Goal: Task Accomplishment & Management: Use online tool/utility

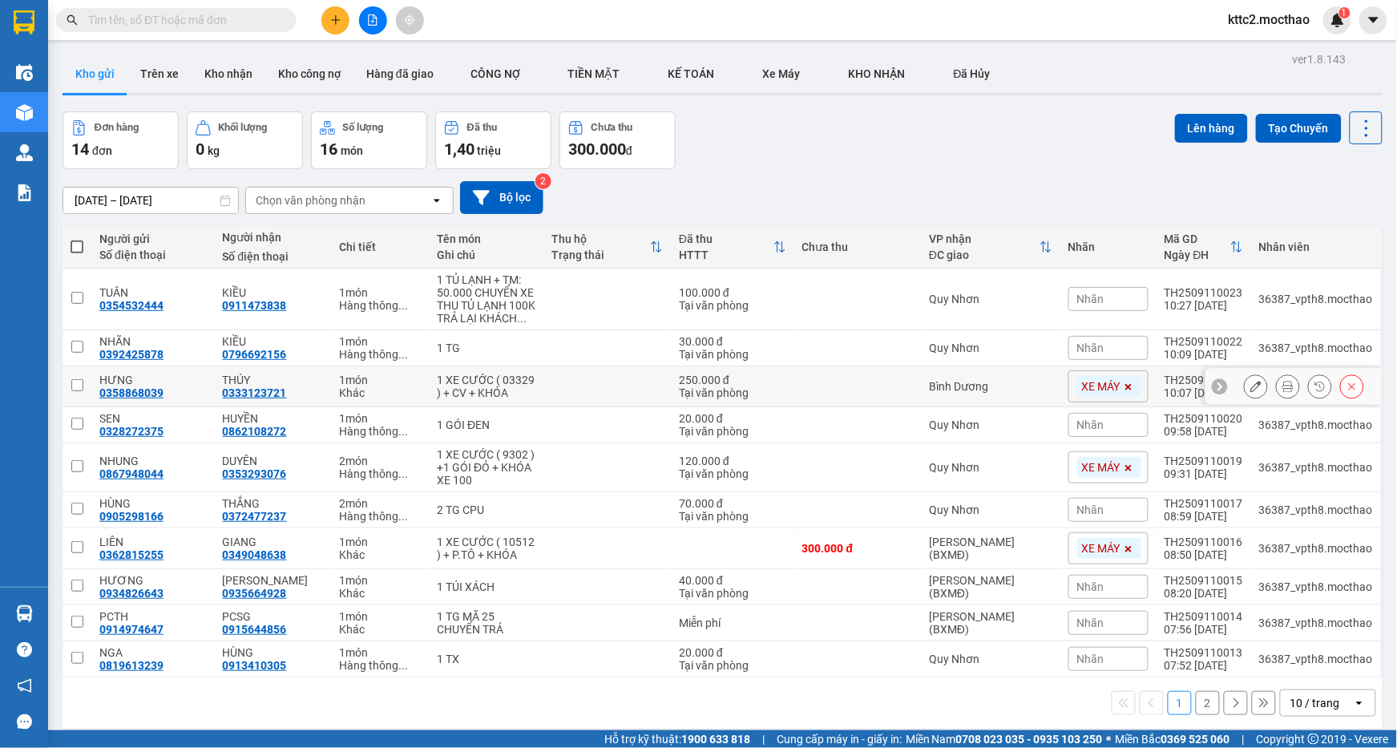
scroll to position [74, 0]
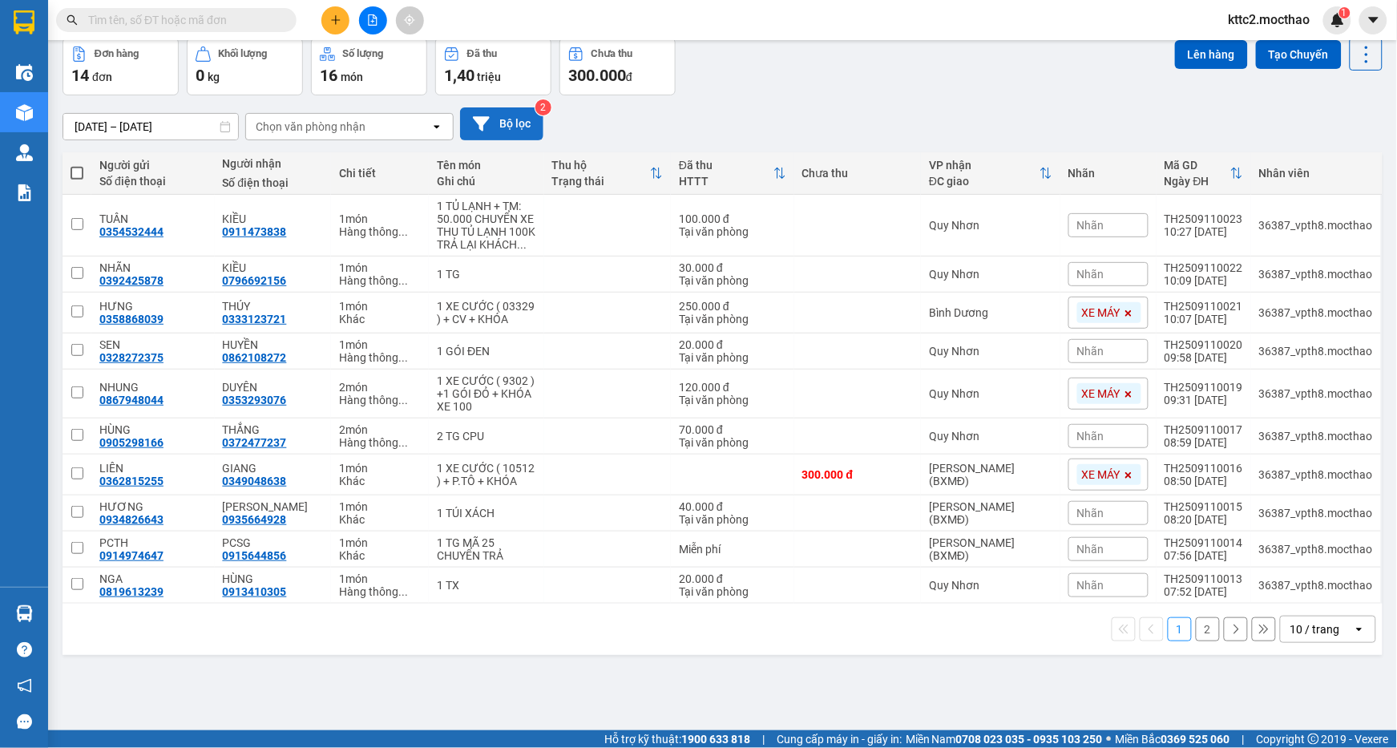
click at [513, 116] on button "Bộ lọc" at bounding box center [501, 123] width 83 height 33
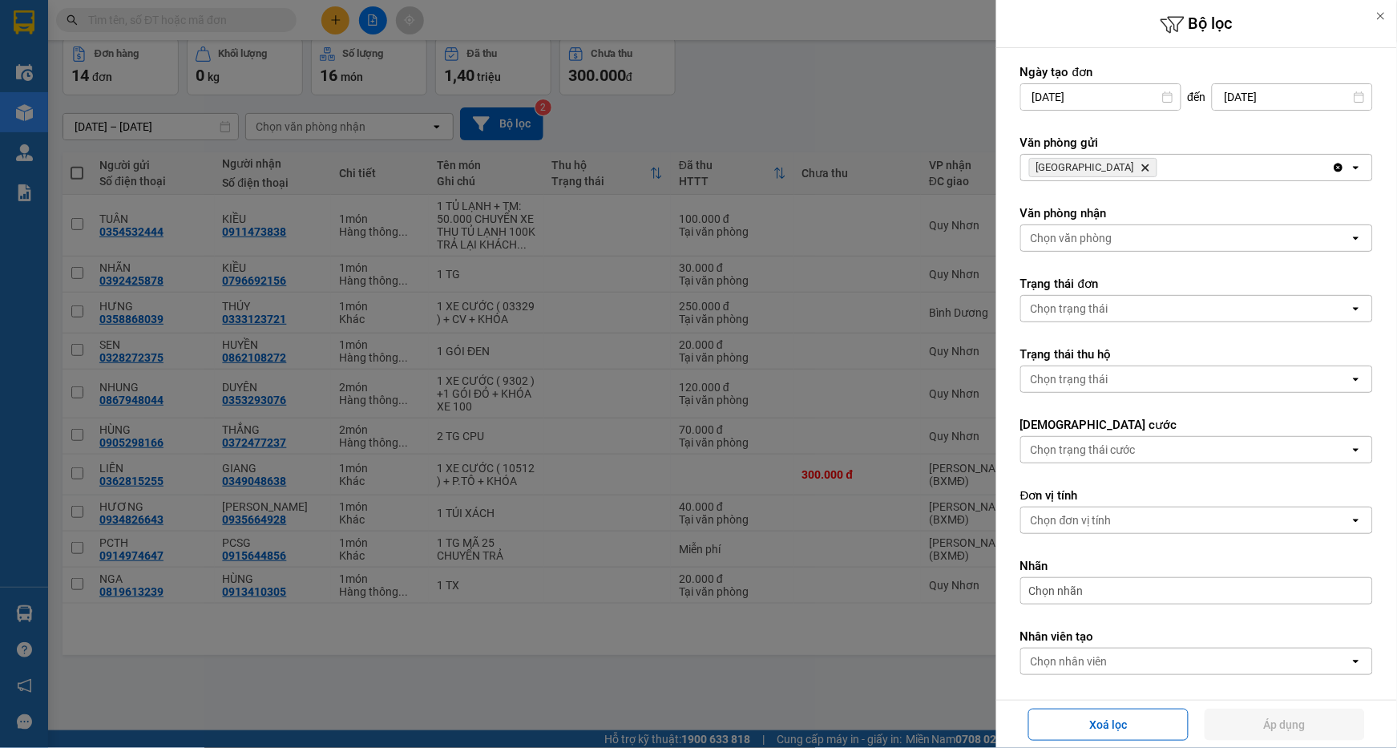
click at [1142, 169] on icon "Tuy Hòa, close by backspace" at bounding box center [1145, 167] width 7 height 7
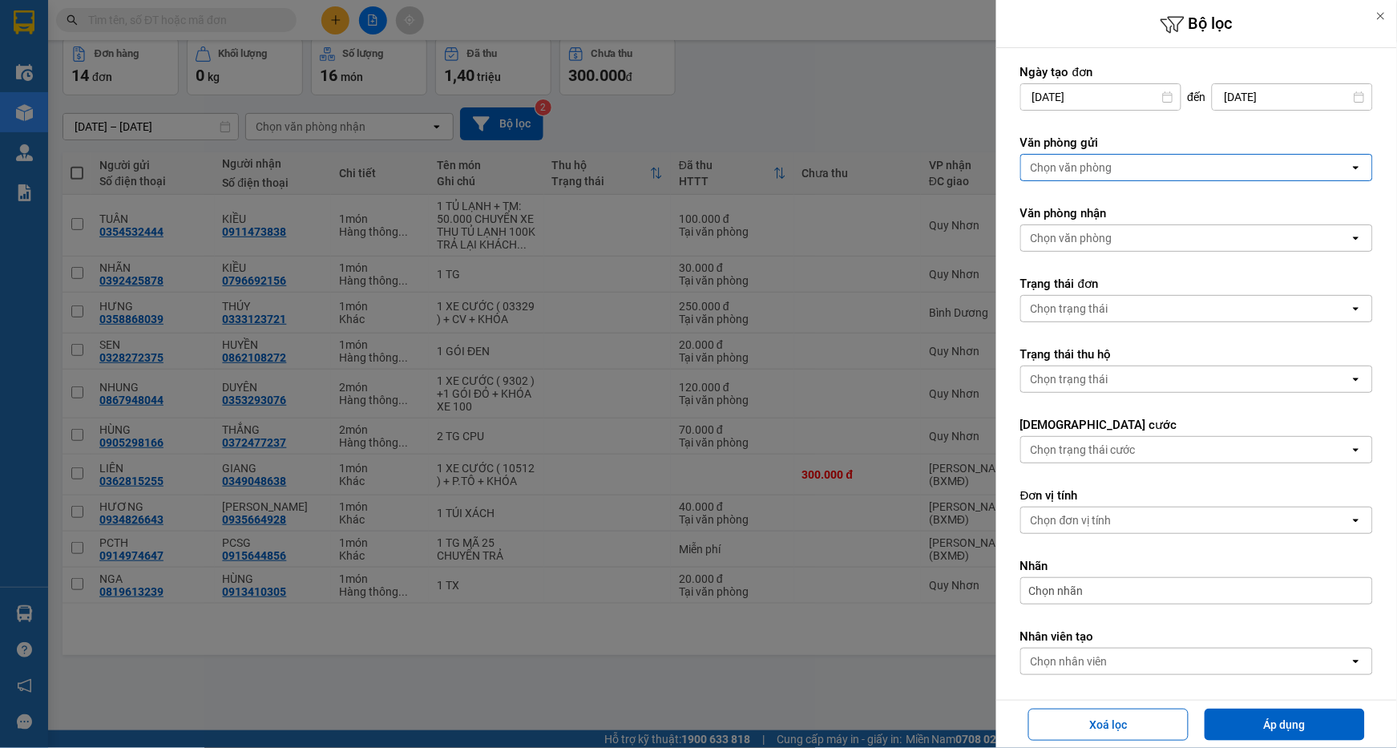
drag, startPoint x: 1135, startPoint y: 171, endPoint x: 1144, endPoint y: 171, distance: 9.6
click at [1139, 171] on div "Chọn văn phòng" at bounding box center [1185, 168] width 329 height 26
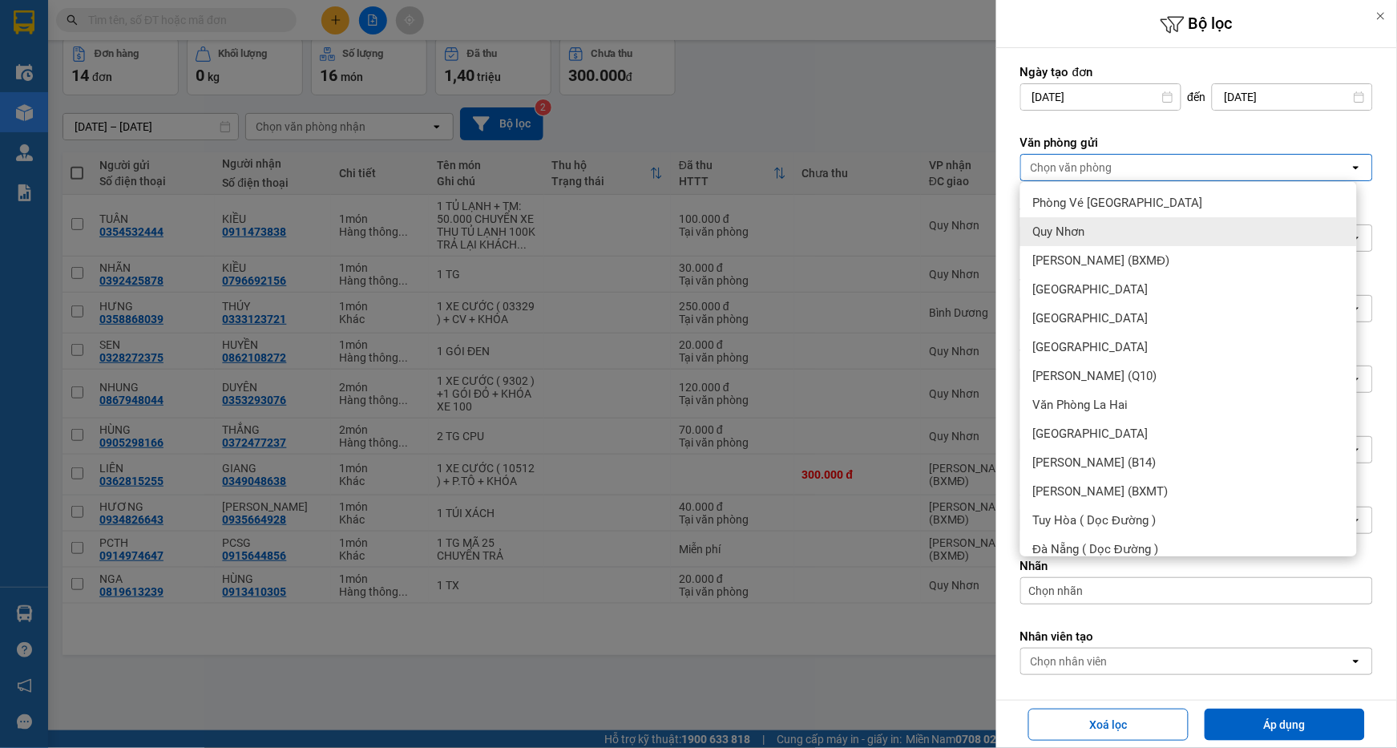
click at [1047, 229] on span "Quy Nhơn" at bounding box center [1059, 232] width 52 height 16
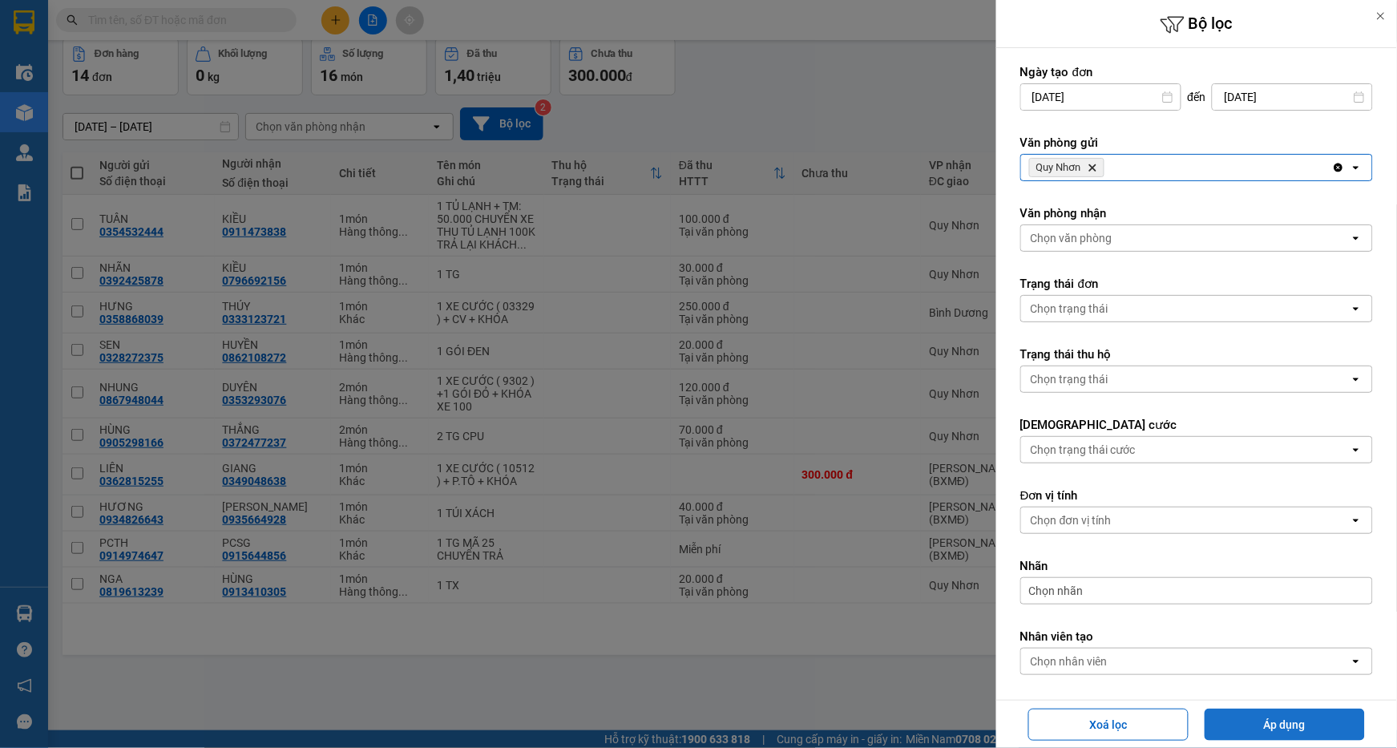
click at [1280, 715] on button "Áp dụng" at bounding box center [1284, 724] width 160 height 32
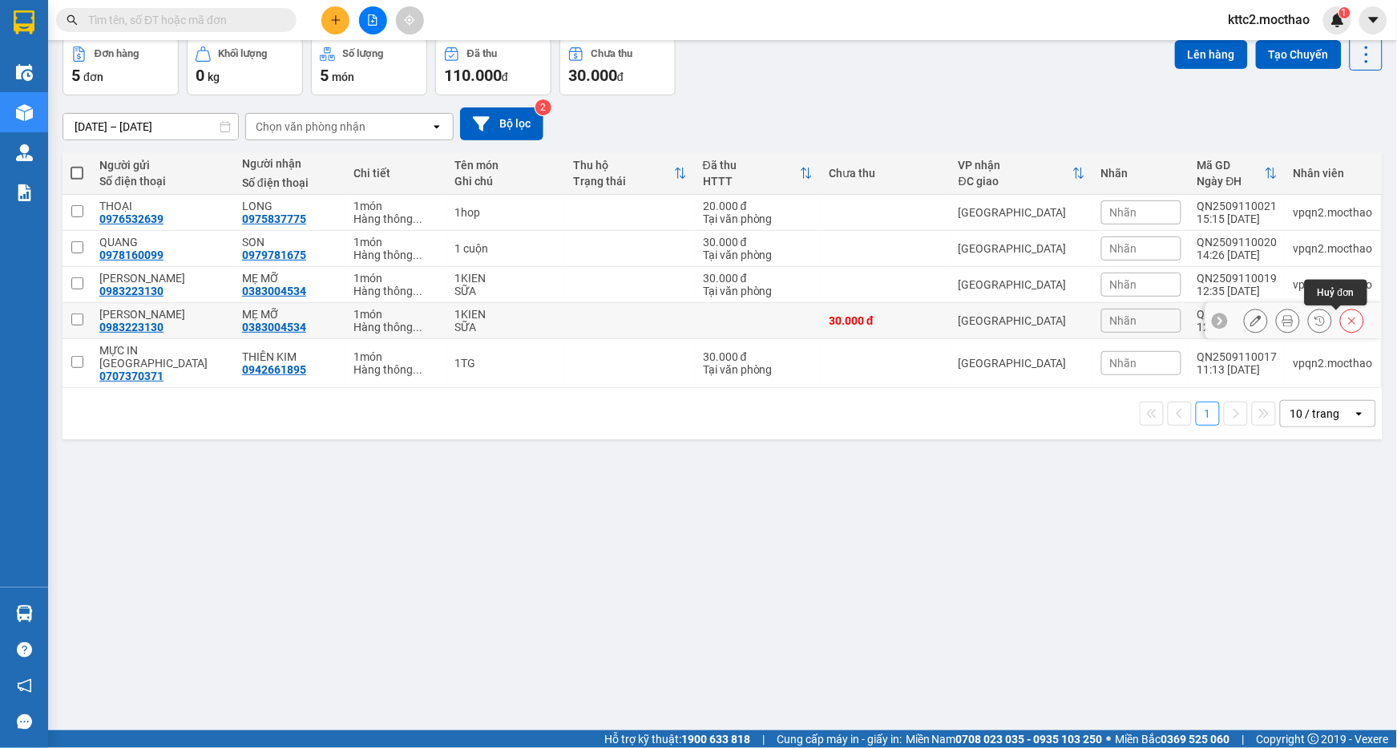
click at [1346, 321] on icon at bounding box center [1351, 320] width 11 height 11
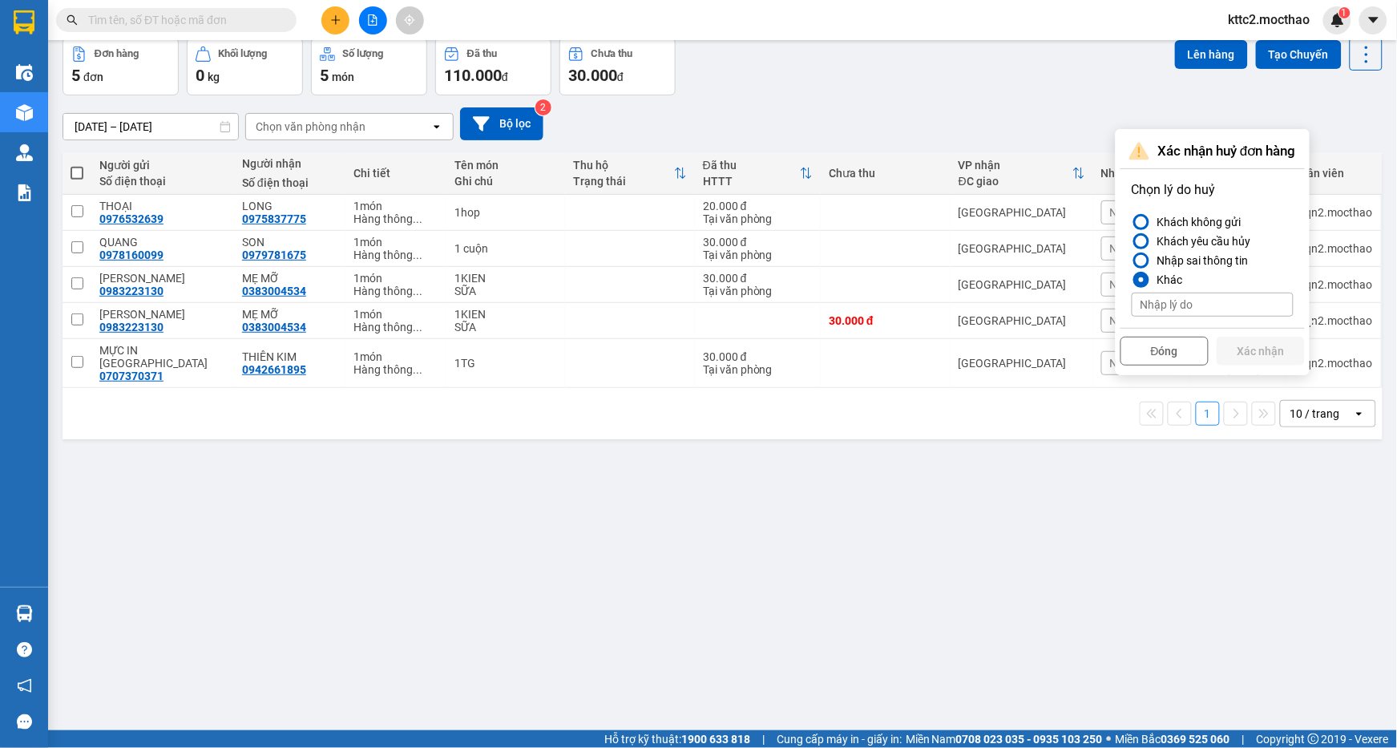
click at [1164, 301] on input at bounding box center [1213, 305] width 162 height 24
type input "D"
type input "Đã thu cước"
click at [1239, 349] on button "Xác nhận" at bounding box center [1260, 351] width 88 height 29
